Goal: Task Accomplishment & Management: Manage account settings

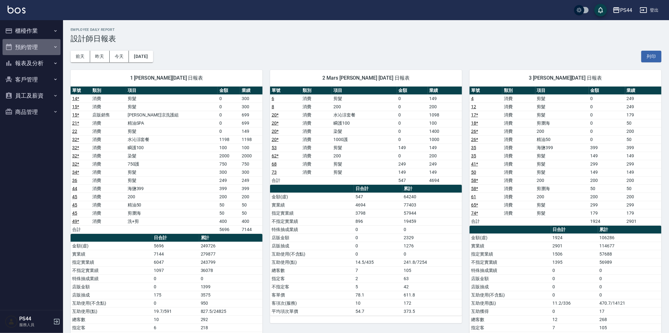
click at [36, 46] on button "預約管理" at bounding box center [32, 47] width 58 height 16
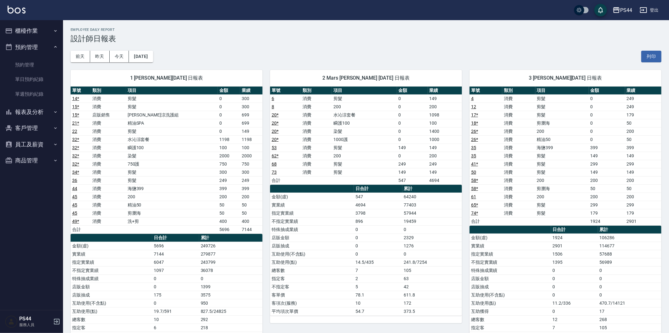
click at [54, 28] on icon "button" at bounding box center [55, 30] width 5 height 5
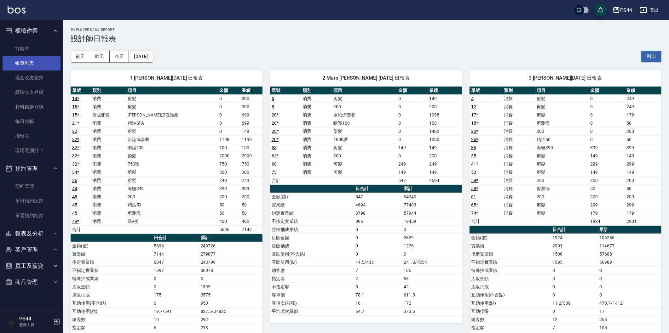
click at [46, 62] on link "帳單列表" at bounding box center [32, 63] width 58 height 14
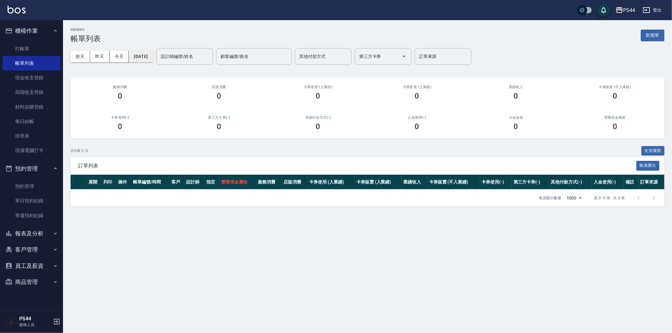
click at [144, 59] on button "[DATE]" at bounding box center [141, 57] width 24 height 12
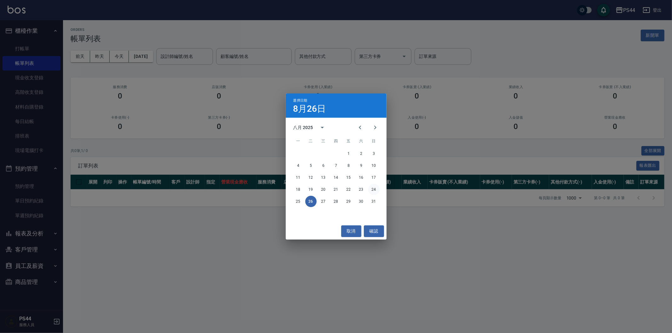
click at [379, 190] on button "24" at bounding box center [373, 189] width 11 height 11
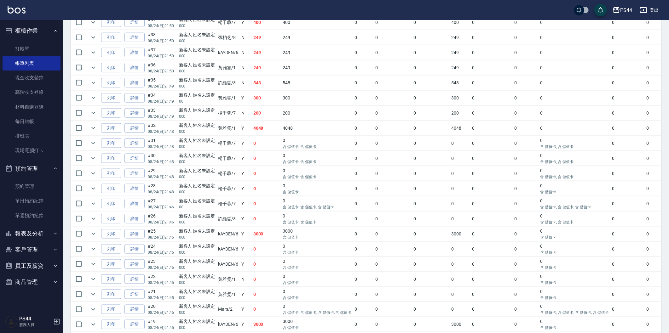
scroll to position [770, 0]
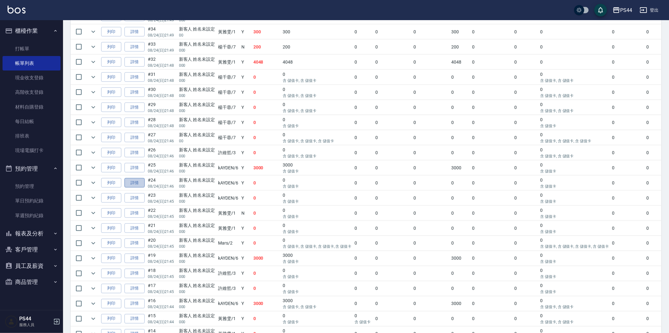
click at [136, 187] on link "詳情" at bounding box center [134, 183] width 20 height 10
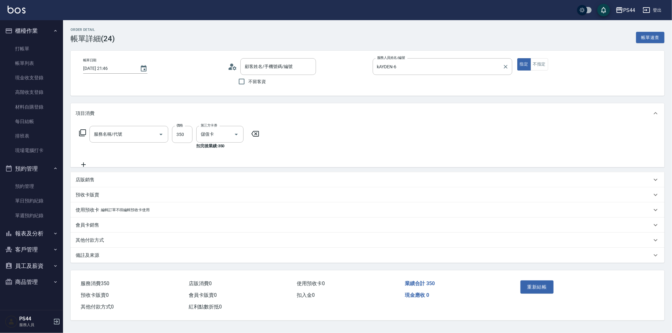
type input "[DATE] 21:46"
type input "kAYDEN-6"
type input "新客人 姓名未設定/000/null"
type input "洗+剪(308)"
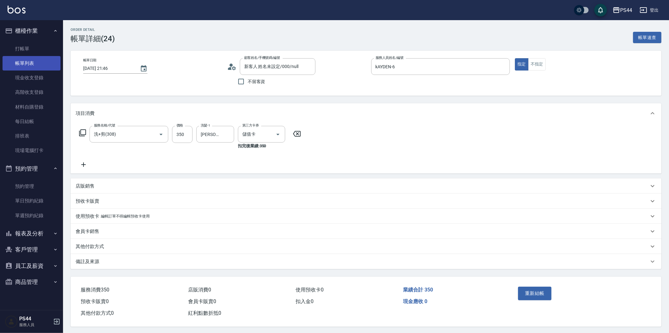
click at [39, 61] on link "帳單列表" at bounding box center [32, 63] width 58 height 14
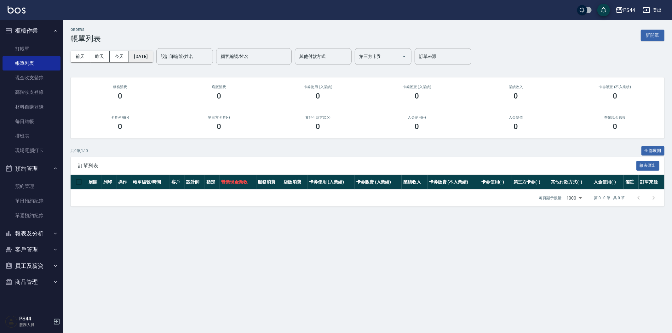
click at [144, 61] on button "[DATE]" at bounding box center [141, 57] width 24 height 12
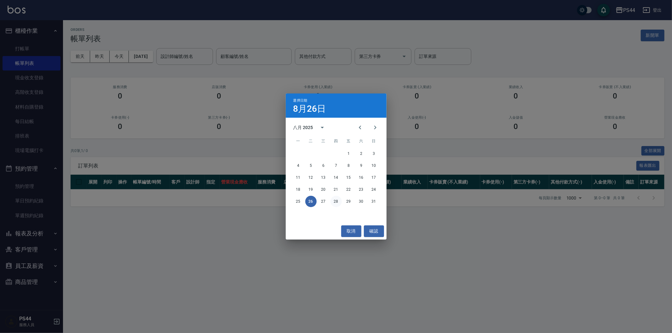
click at [336, 200] on button "28" at bounding box center [335, 201] width 11 height 11
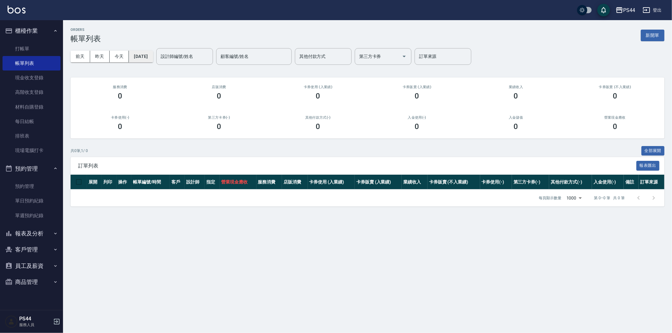
click at [145, 58] on button "[DATE]" at bounding box center [141, 57] width 24 height 12
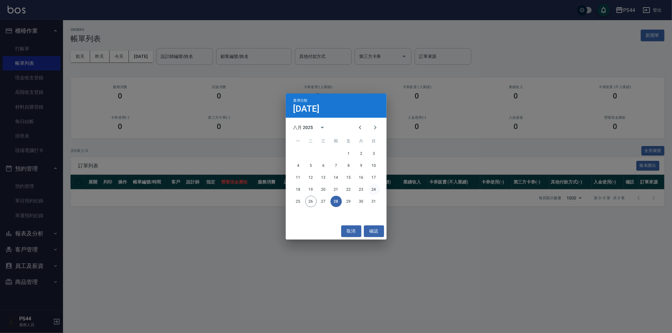
click at [371, 188] on button "24" at bounding box center [373, 189] width 11 height 11
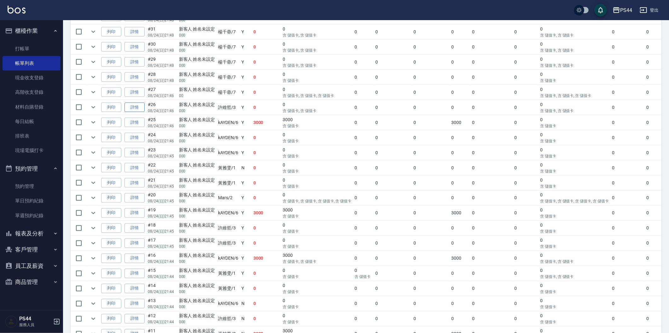
scroll to position [805, 0]
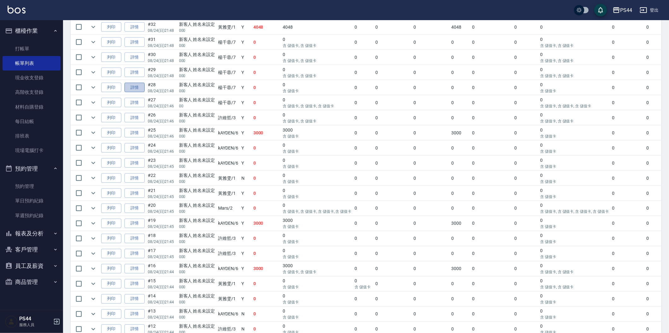
click at [140, 92] on link "詳情" at bounding box center [134, 88] width 20 height 10
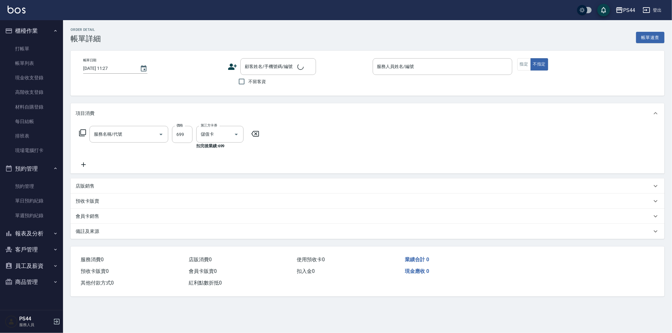
type input "[DATE] 21:48"
type input "[PERSON_NAME]-7"
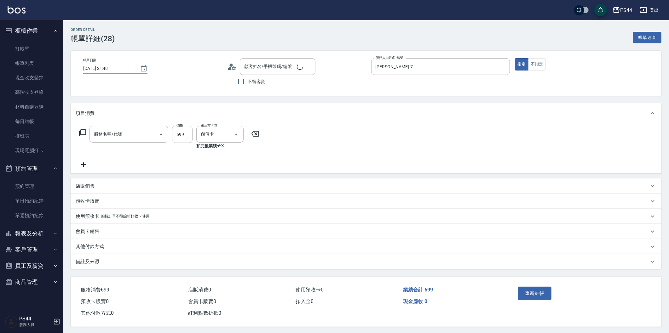
type input "新客人 姓名未設定/000/null"
type input "精油SPA(0699)"
click at [87, 160] on icon at bounding box center [84, 164] width 16 height 8
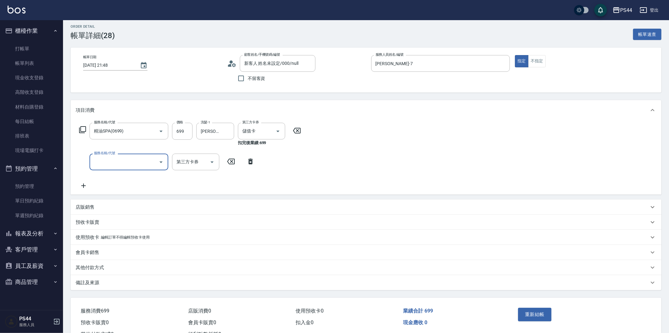
click at [114, 159] on input "服務名稱/代號" at bounding box center [124, 162] width 64 height 11
type input "1200護(405)"
type input "[PERSON_NAME]-55"
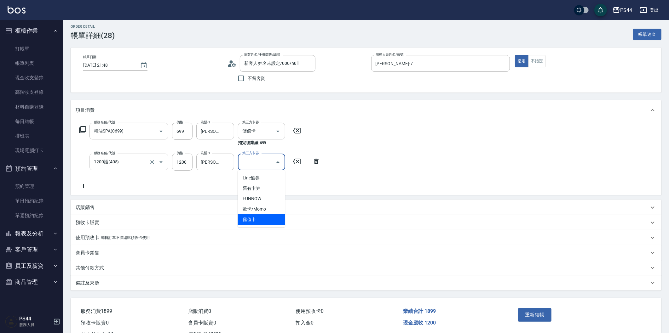
type input "儲值卡"
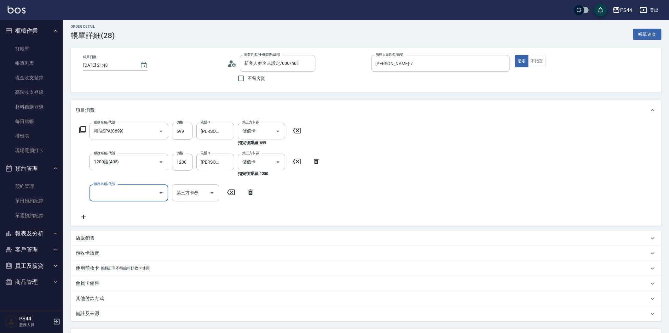
click at [385, 174] on div "服務名稱/代號 精油SPA(0699) 服務名稱/代號 價格 699 價格 洗髮-1 [PERSON_NAME]-55 洗髮-1 第三方卡券 儲值卡 第三方卡…" at bounding box center [366, 172] width 590 height 105
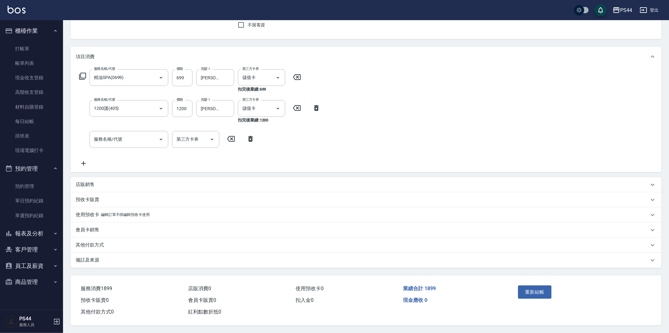
scroll to position [58, 0]
click at [531, 291] on button "重新結帳" at bounding box center [534, 292] width 33 height 13
